Goal: Information Seeking & Learning: Stay updated

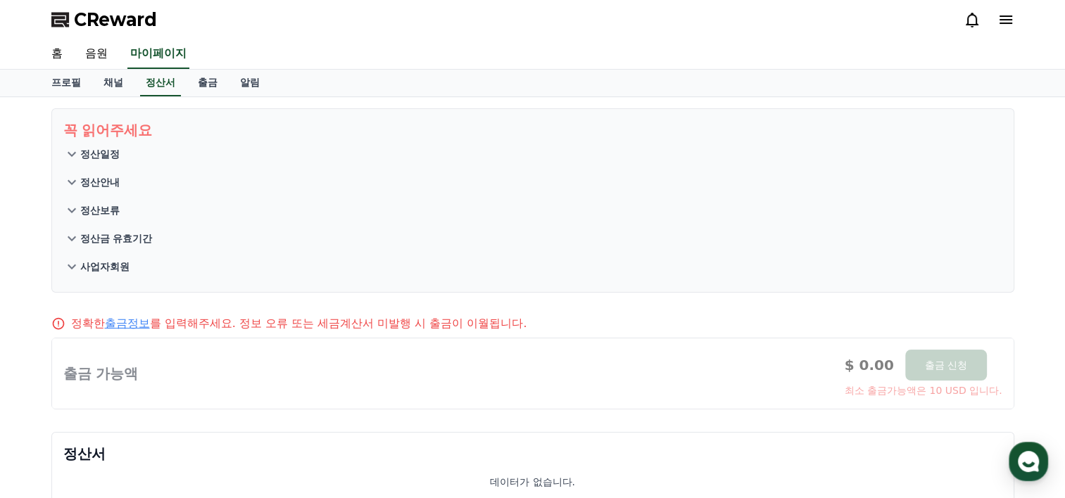
click at [1002, 20] on icon at bounding box center [1005, 19] width 13 height 8
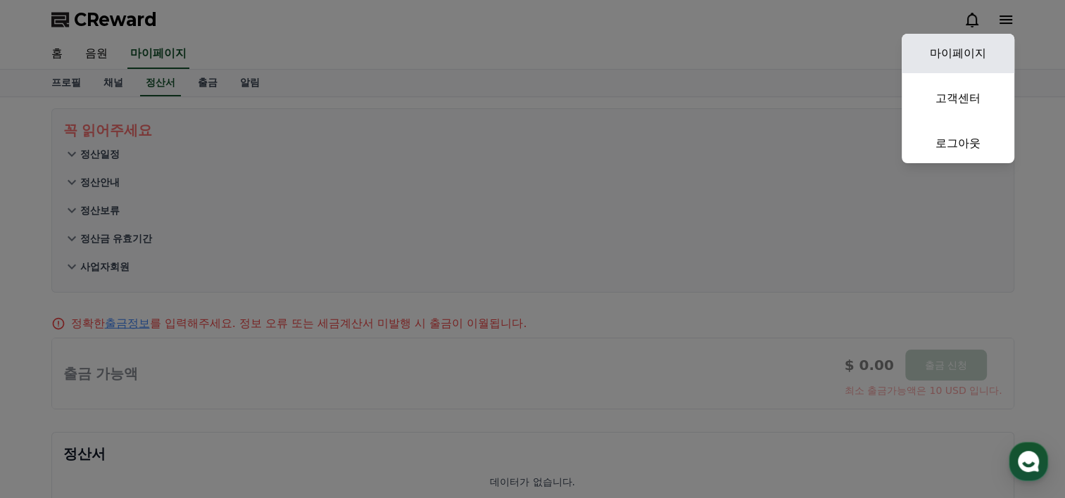
drag, startPoint x: 950, startPoint y: 53, endPoint x: 969, endPoint y: 62, distance: 21.1
click at [950, 53] on link "마이페이지" at bounding box center [958, 53] width 113 height 39
select select "**********"
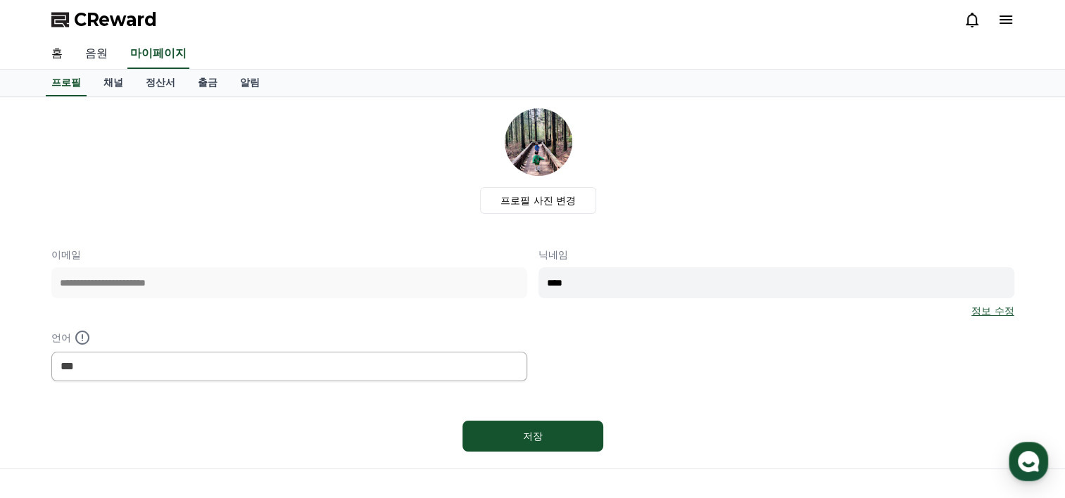
click at [87, 55] on link "음원" at bounding box center [96, 54] width 45 height 30
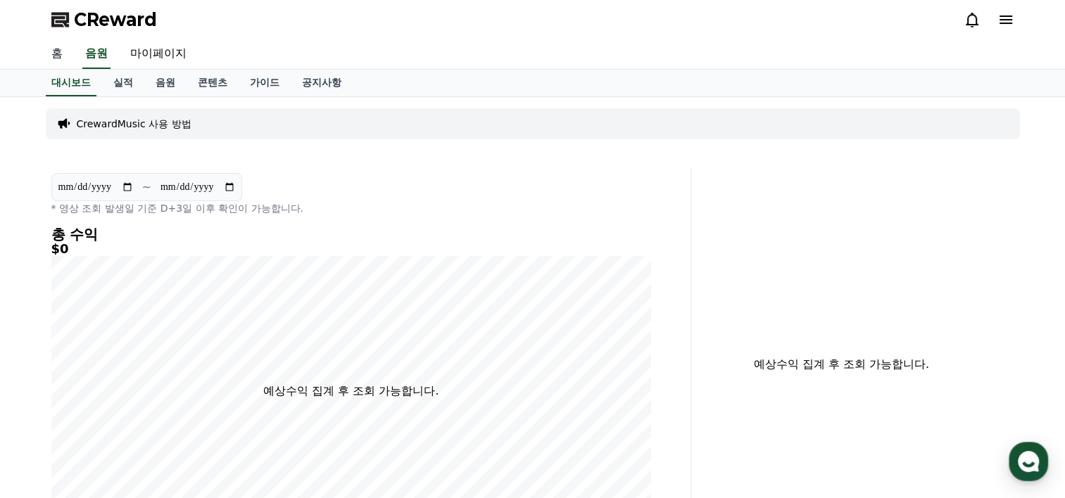
click at [56, 53] on link "홈" at bounding box center [57, 54] width 34 height 30
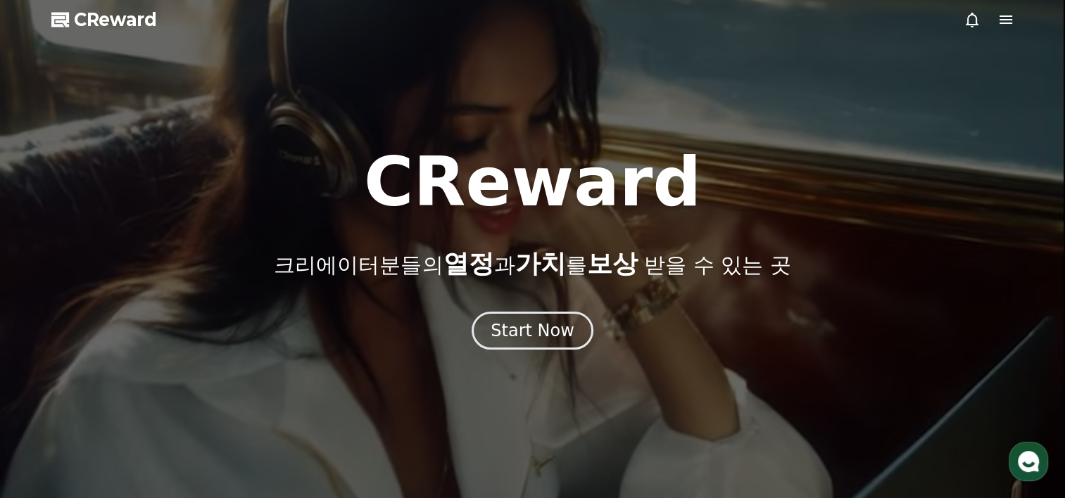
click at [1003, 23] on icon at bounding box center [1005, 19] width 13 height 8
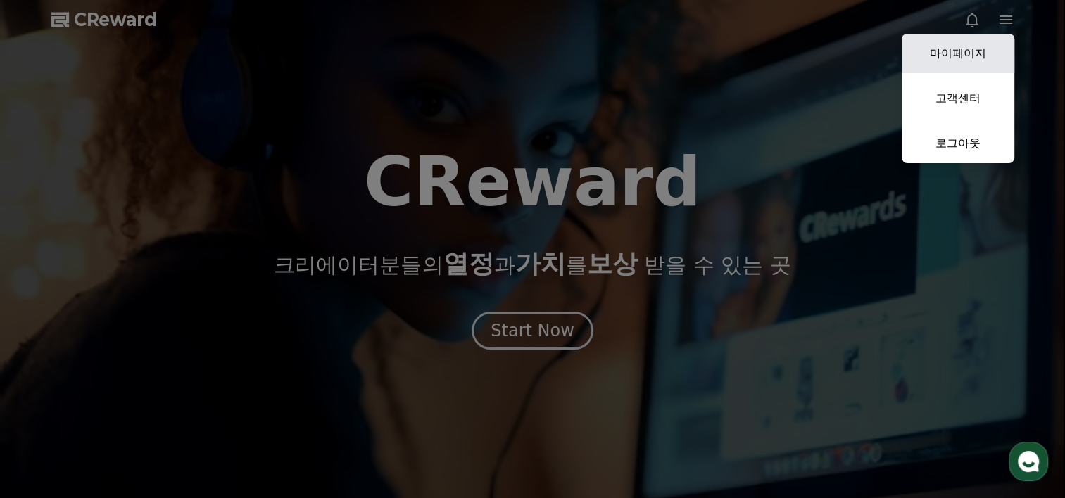
click at [968, 54] on link "마이페이지" at bounding box center [958, 53] width 113 height 39
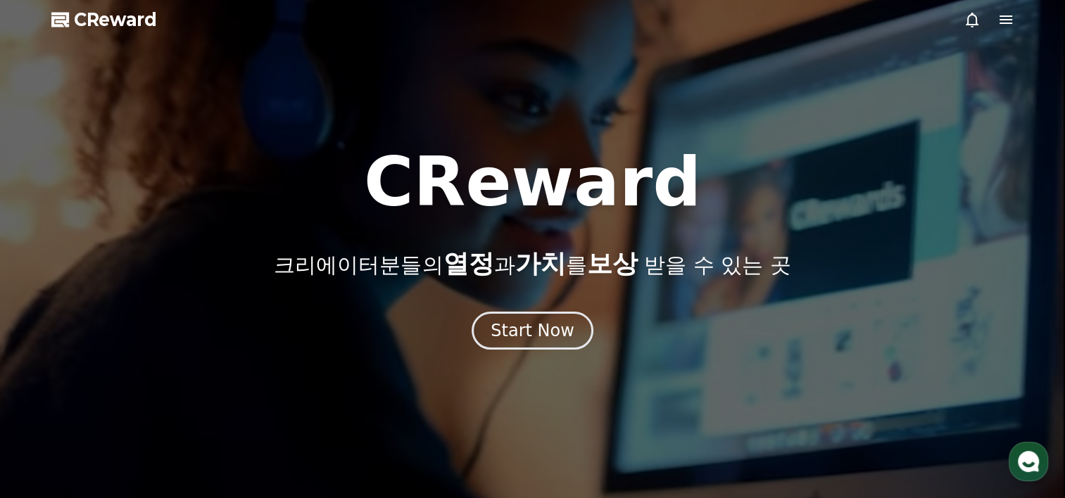
select select "**********"
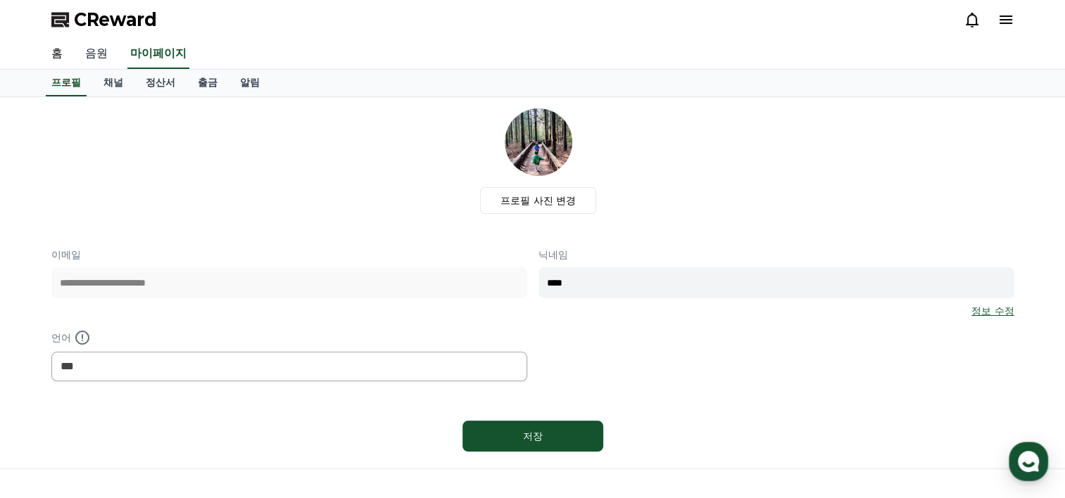
click at [99, 54] on link "음원" at bounding box center [96, 54] width 45 height 30
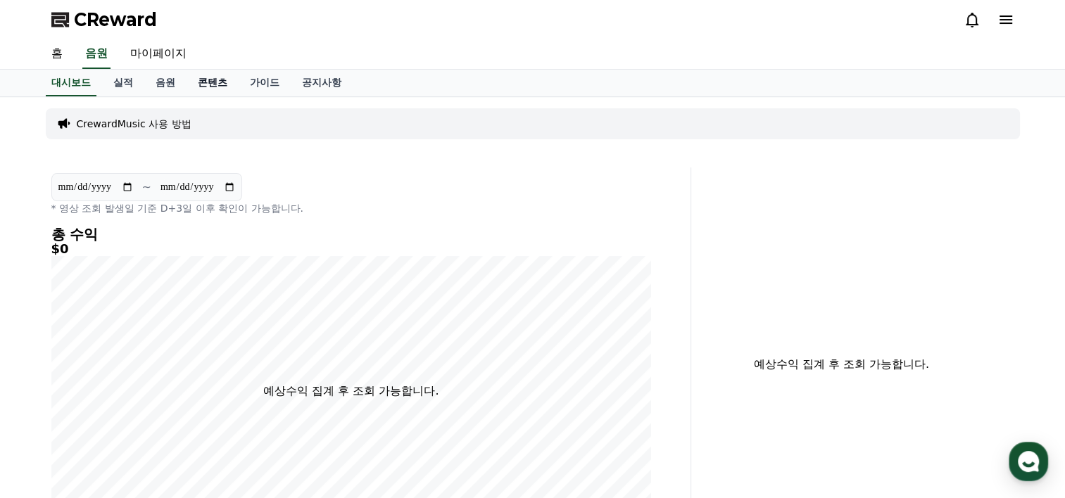
click at [213, 80] on link "콘텐츠" at bounding box center [212, 83] width 52 height 27
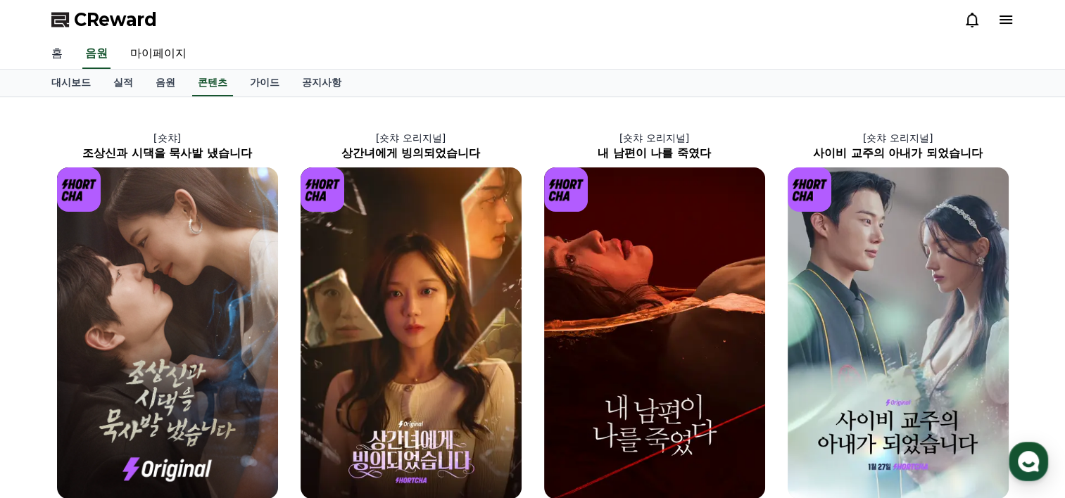
click at [56, 55] on link "홈" at bounding box center [57, 54] width 34 height 30
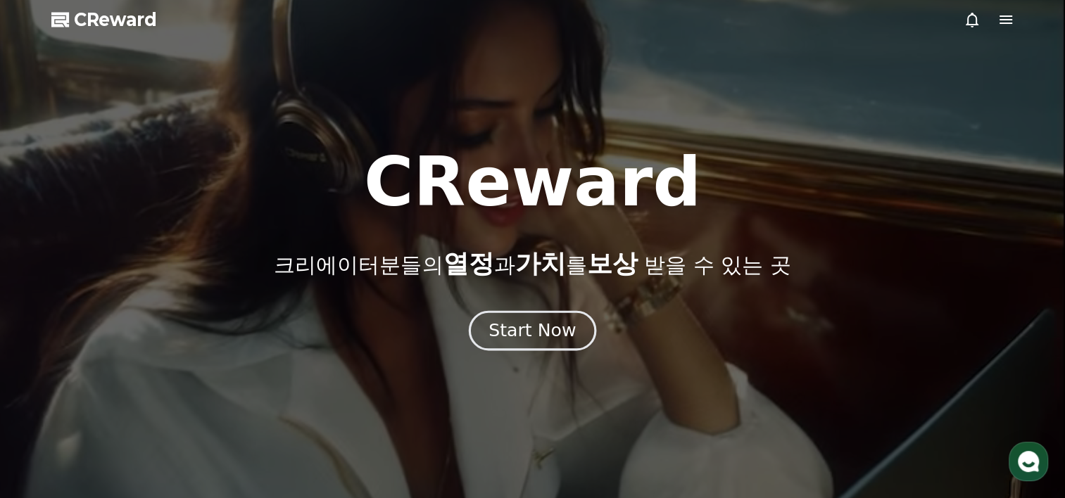
click at [540, 333] on div "Start Now" at bounding box center [531, 331] width 87 height 24
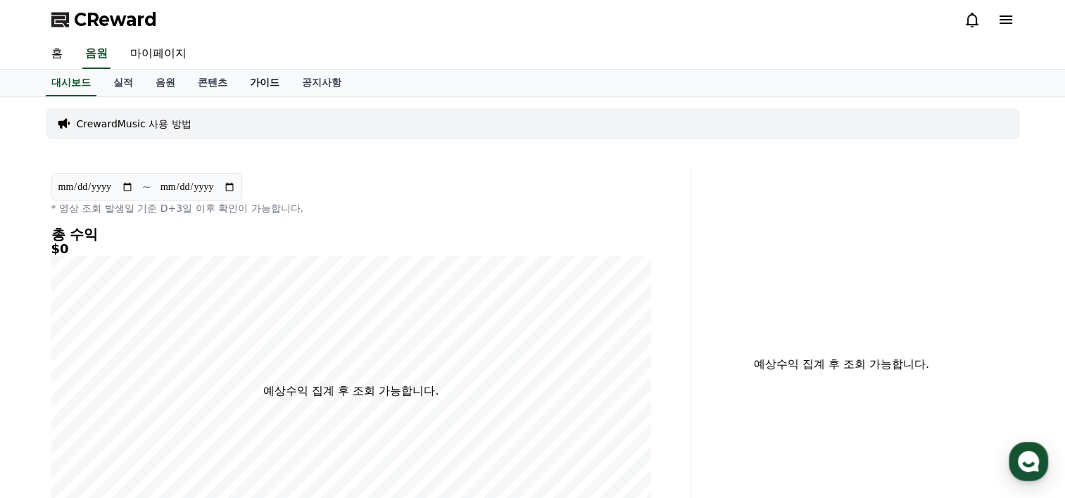
click at [274, 82] on link "가이드" at bounding box center [265, 83] width 52 height 27
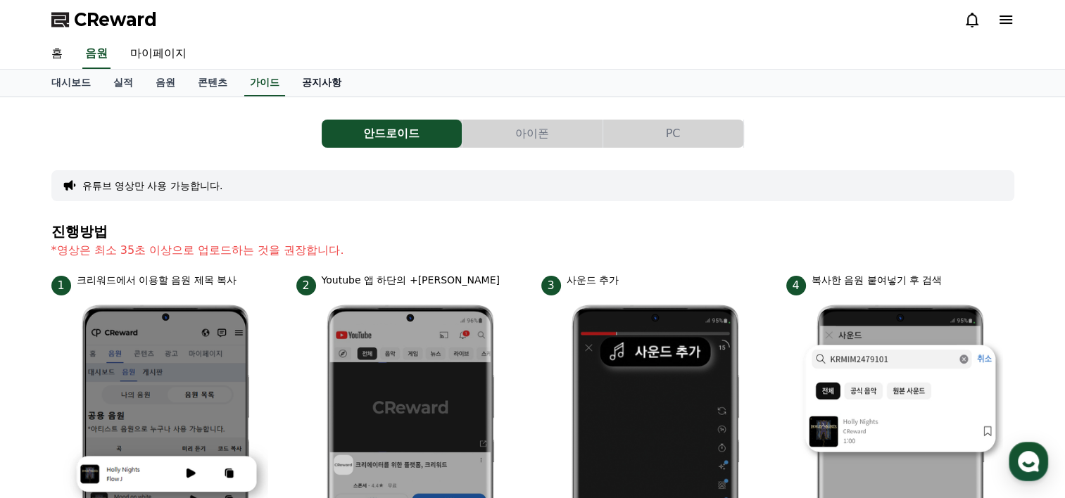
click at [310, 84] on link "공지사항" at bounding box center [322, 83] width 62 height 27
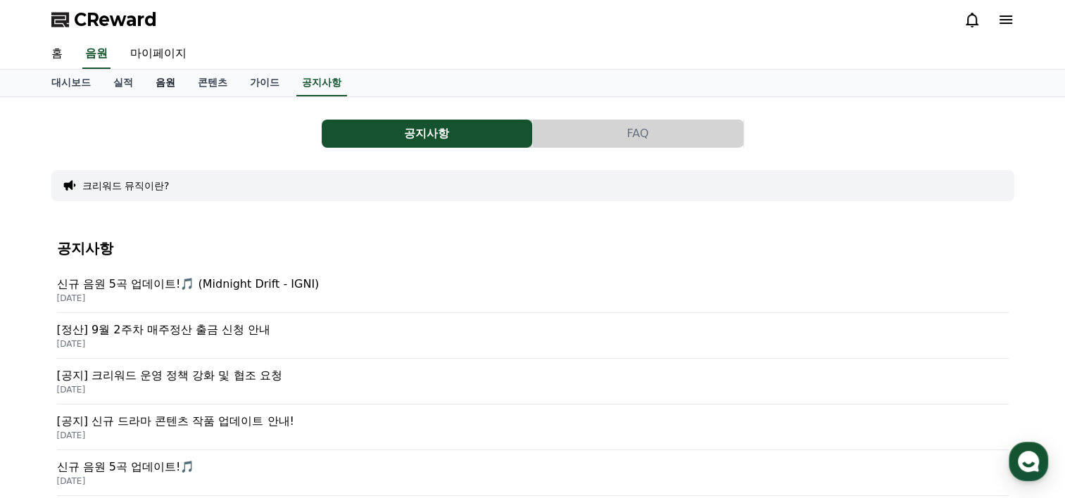
click at [166, 80] on link "음원" at bounding box center [165, 83] width 42 height 27
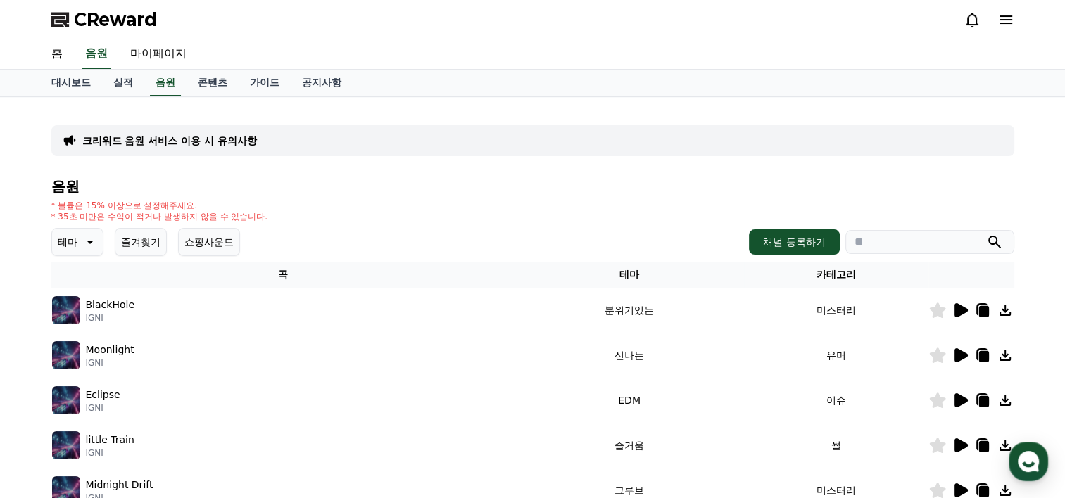
click at [101, 310] on p "BlackHole" at bounding box center [110, 305] width 49 height 15
click at [957, 310] on icon at bounding box center [960, 310] width 13 height 14
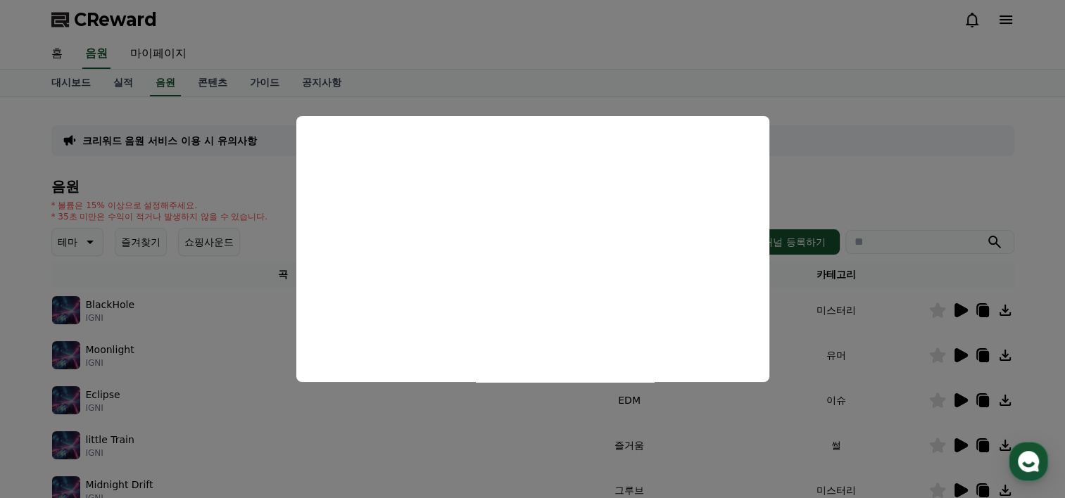
click at [891, 180] on button "close modal" at bounding box center [532, 249] width 1065 height 498
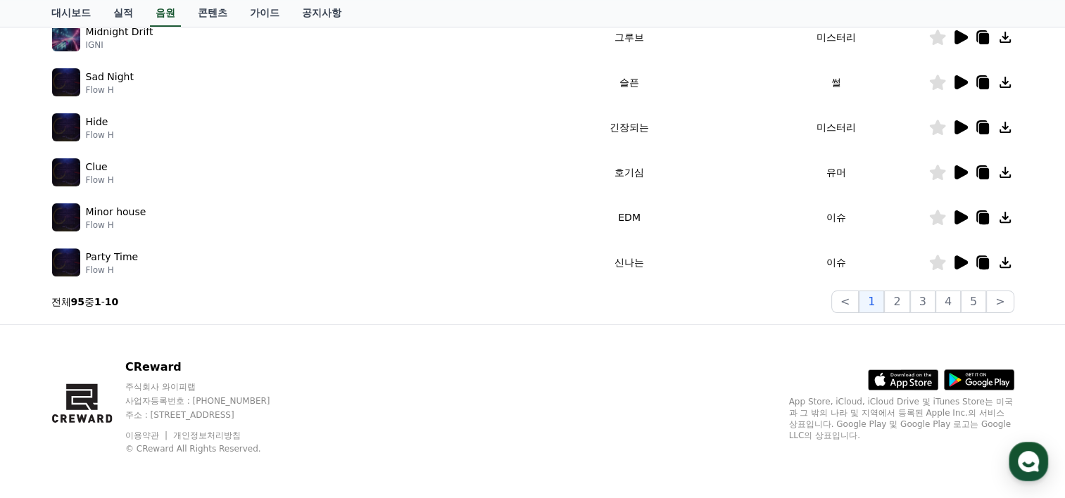
scroll to position [312, 0]
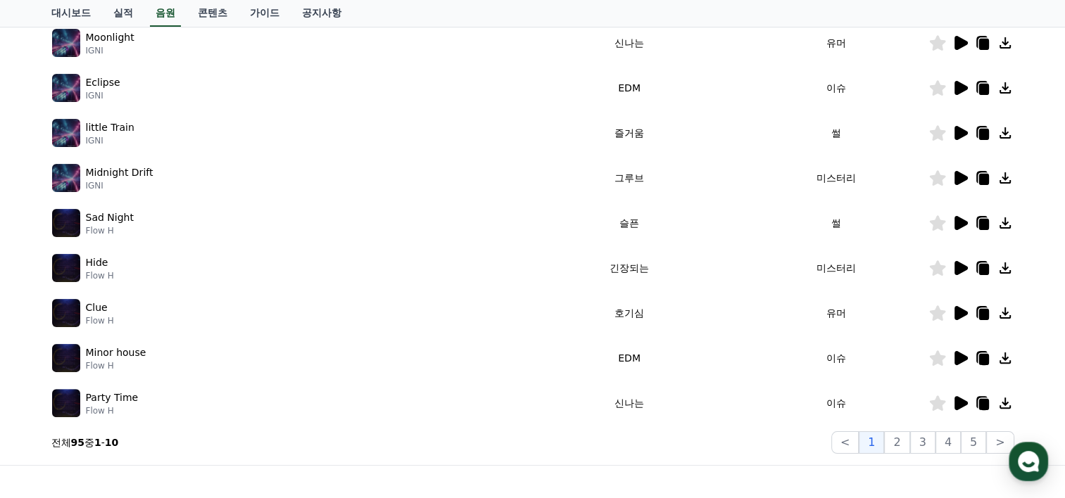
click at [959, 89] on icon at bounding box center [960, 88] width 13 height 14
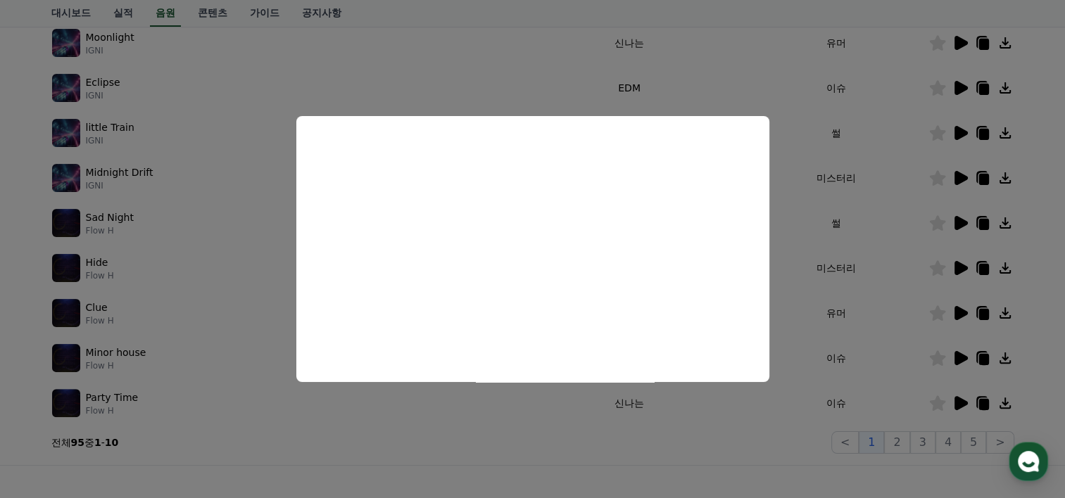
click at [791, 366] on button "close modal" at bounding box center [532, 249] width 1065 height 498
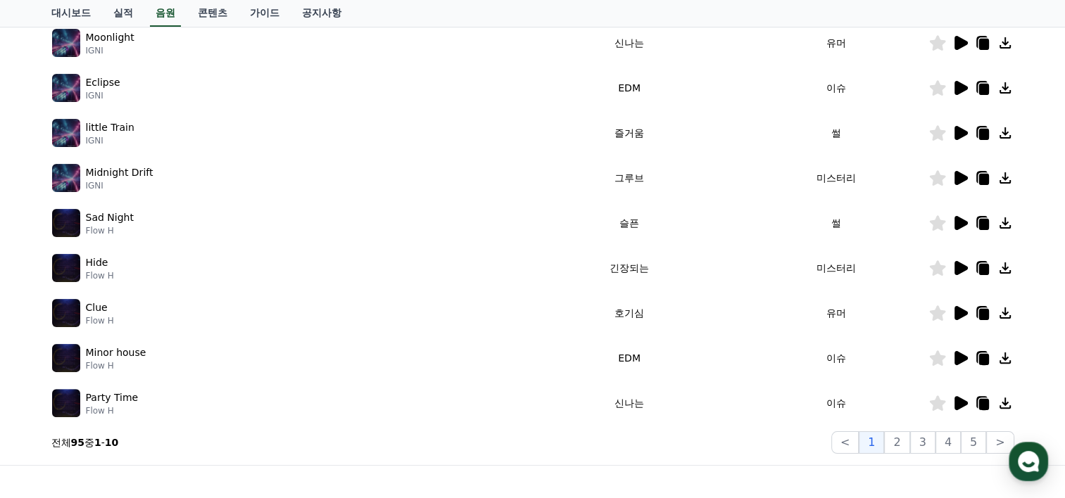
click at [962, 45] on icon at bounding box center [960, 43] width 13 height 14
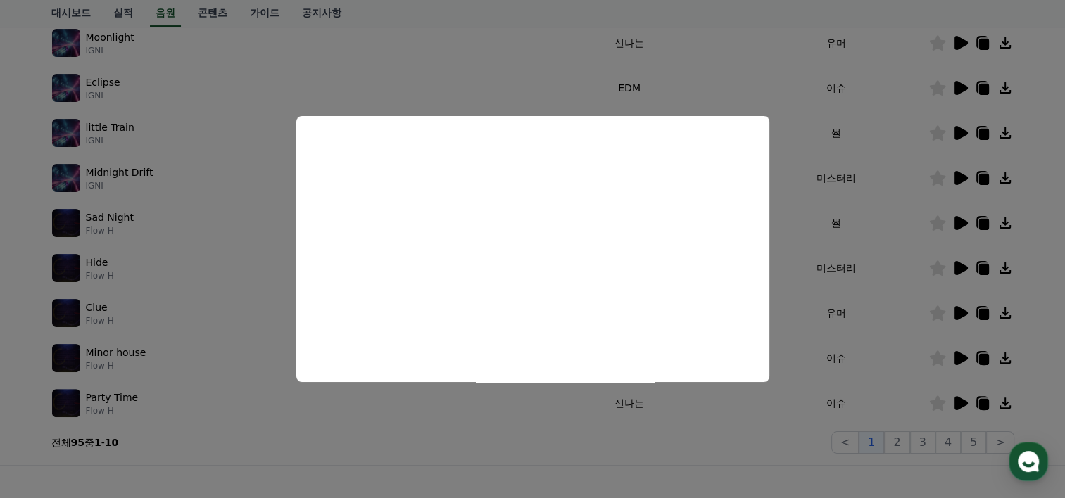
click at [790, 310] on button "close modal" at bounding box center [532, 249] width 1065 height 498
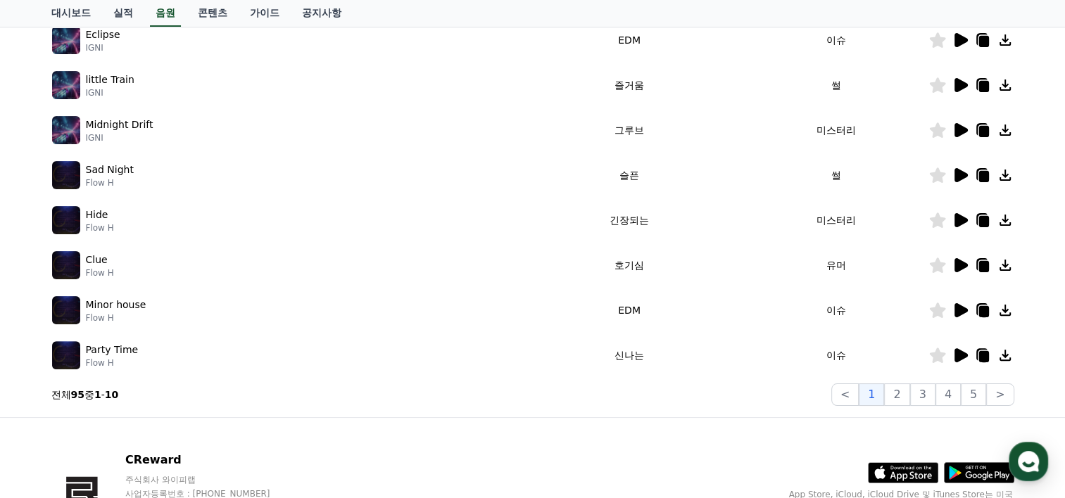
scroll to position [383, 0]
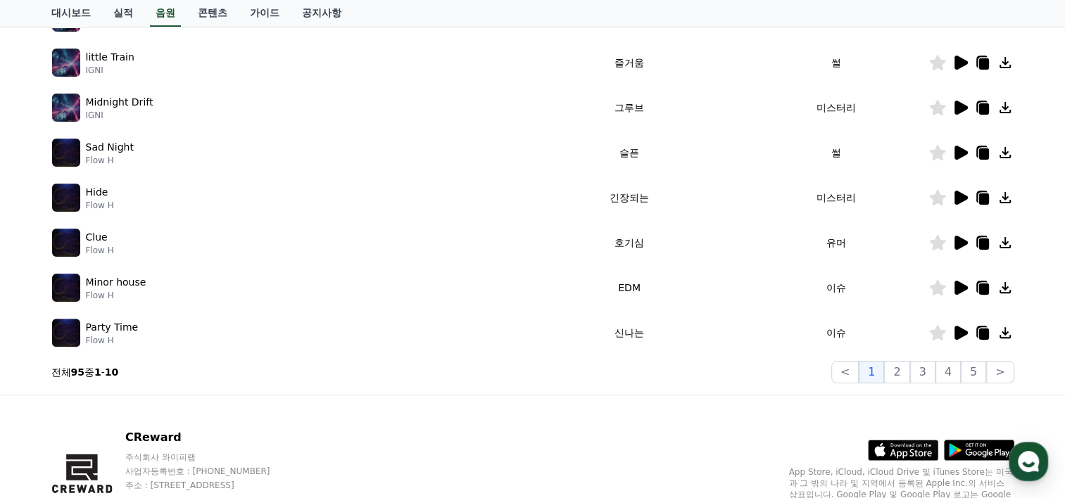
click at [957, 334] on icon at bounding box center [960, 333] width 13 height 14
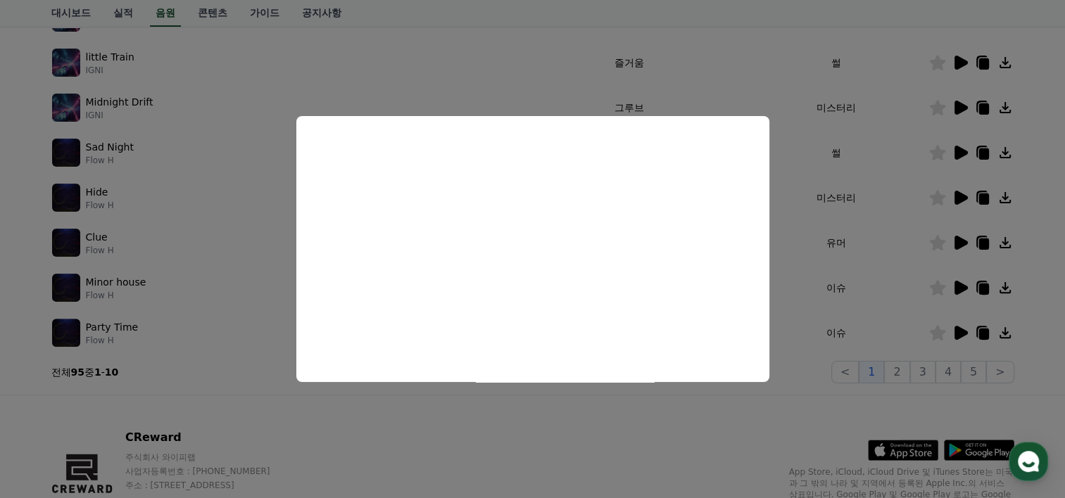
click at [804, 372] on button "close modal" at bounding box center [532, 249] width 1065 height 498
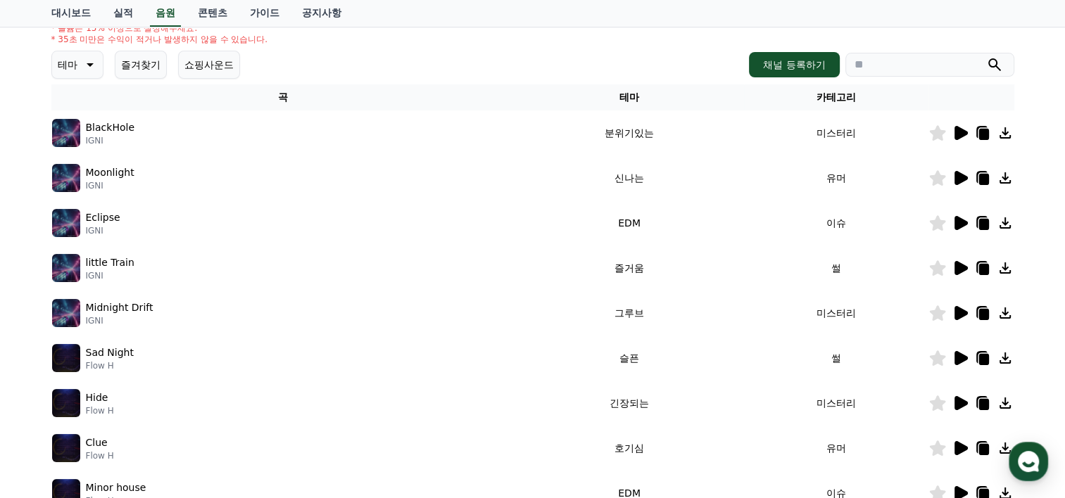
scroll to position [172, 0]
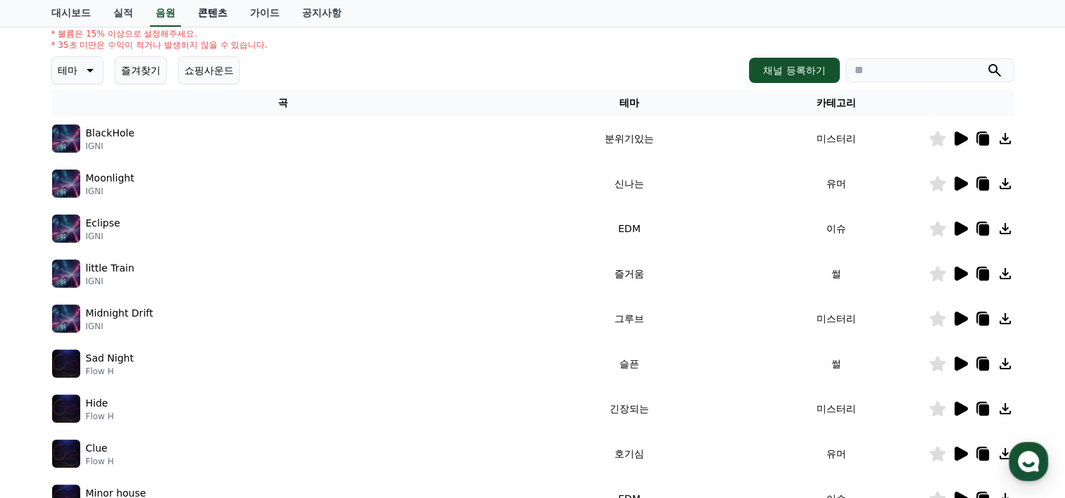
click at [208, 11] on link "콘텐츠" at bounding box center [212, 13] width 52 height 27
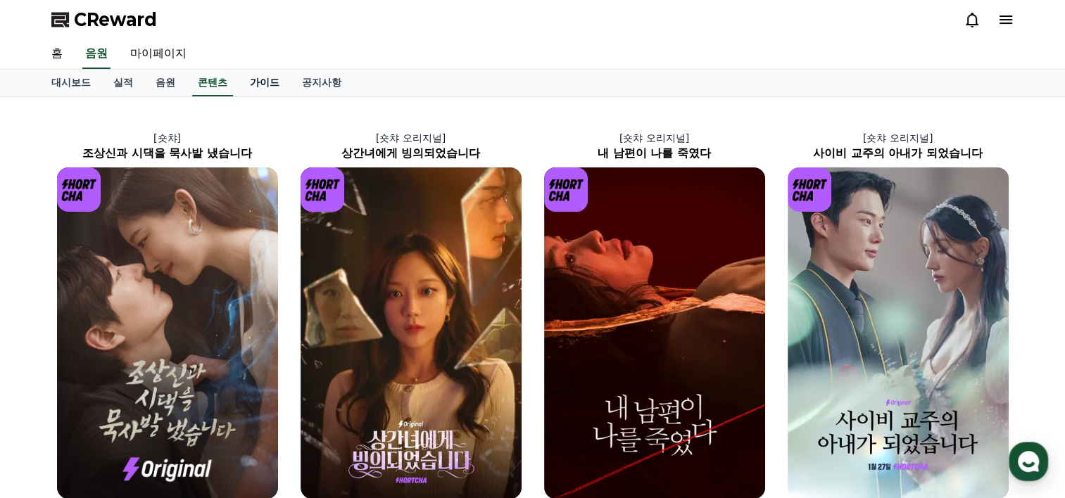
click at [262, 84] on link "가이드" at bounding box center [265, 83] width 52 height 27
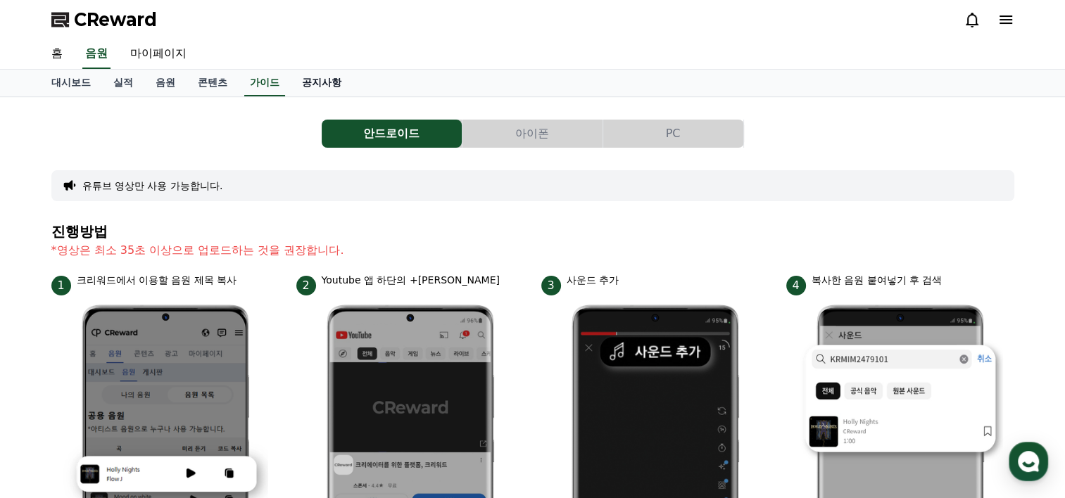
click at [322, 88] on link "공지사항" at bounding box center [322, 83] width 62 height 27
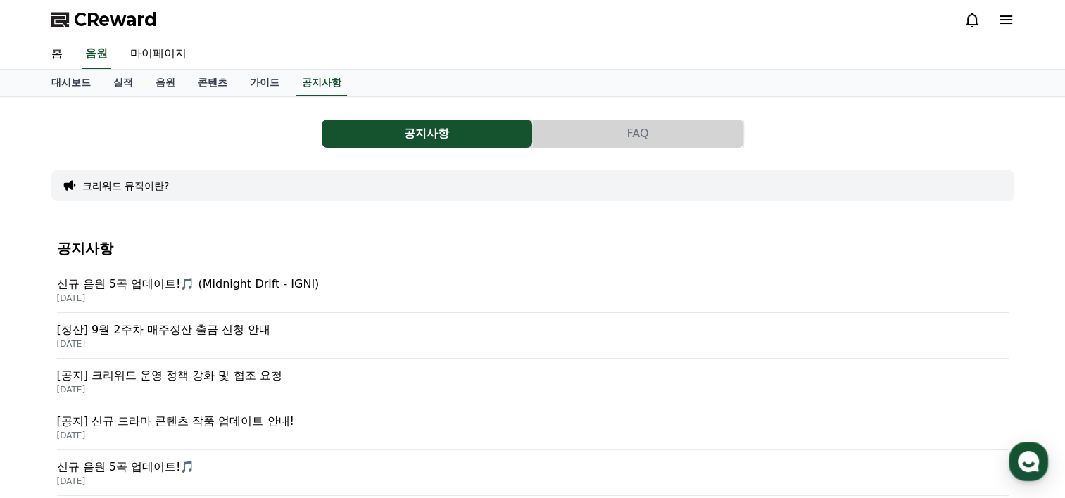
click at [175, 334] on p "[정산] 9월 2주차 매주정산 출금 신청 안내" at bounding box center [532, 330] width 951 height 17
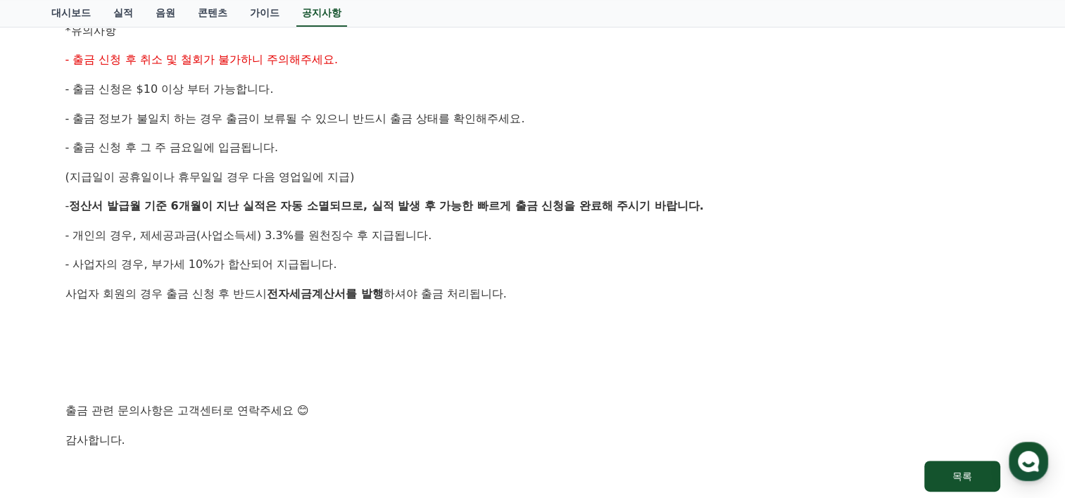
scroll to position [704, 0]
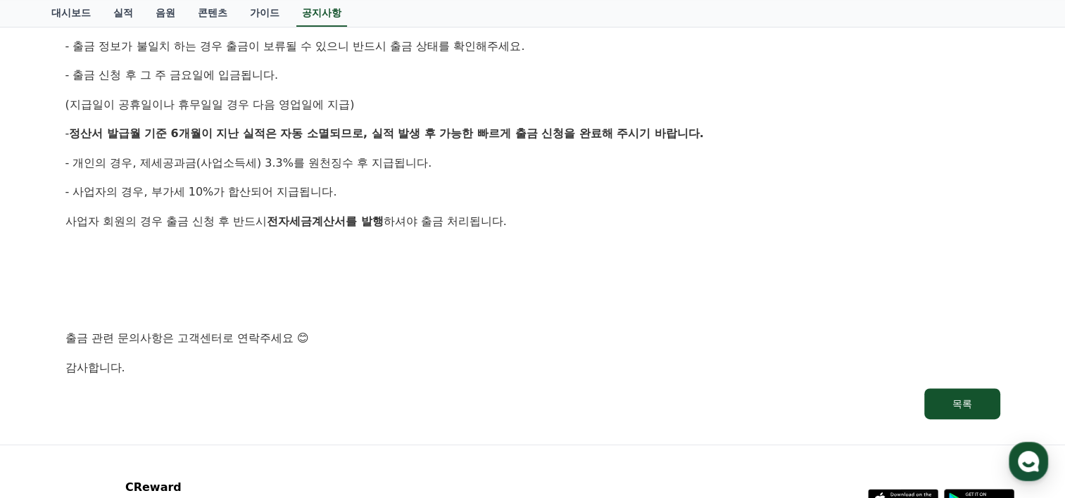
drag, startPoint x: 683, startPoint y: 349, endPoint x: 635, endPoint y: 318, distance: 56.4
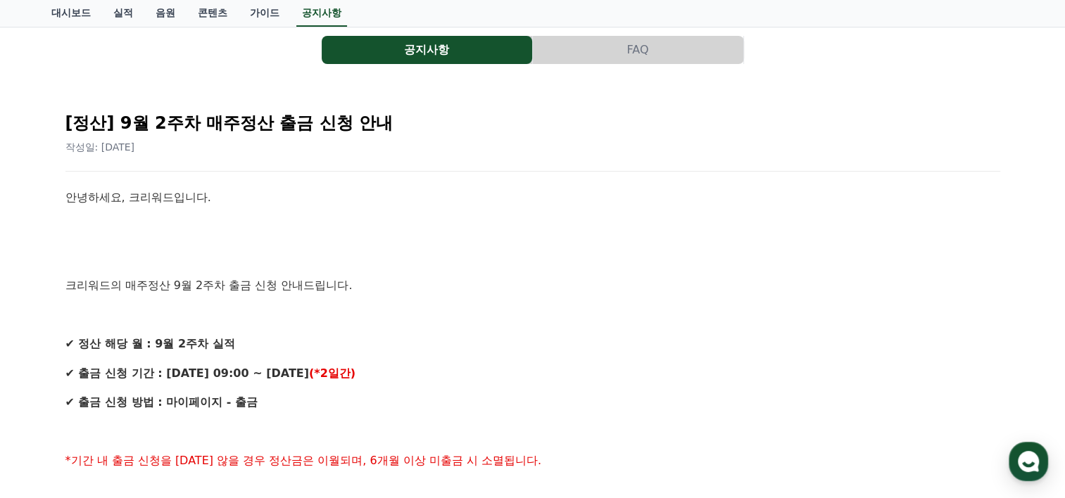
scroll to position [0, 0]
